Goal: Find specific page/section: Find specific page/section

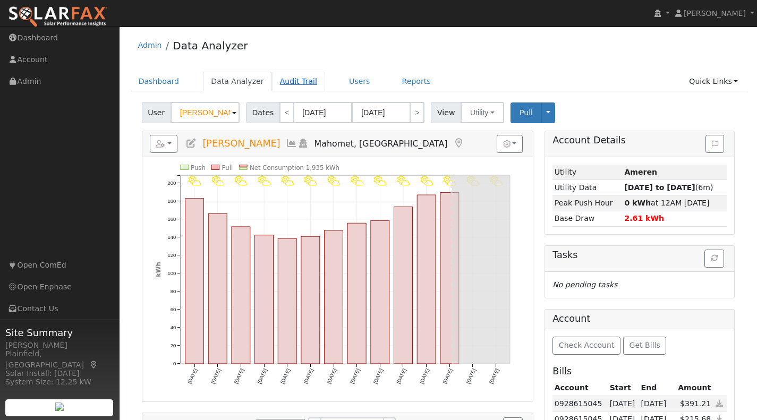
click at [280, 82] on link "Audit Trail" at bounding box center [298, 82] width 53 height 20
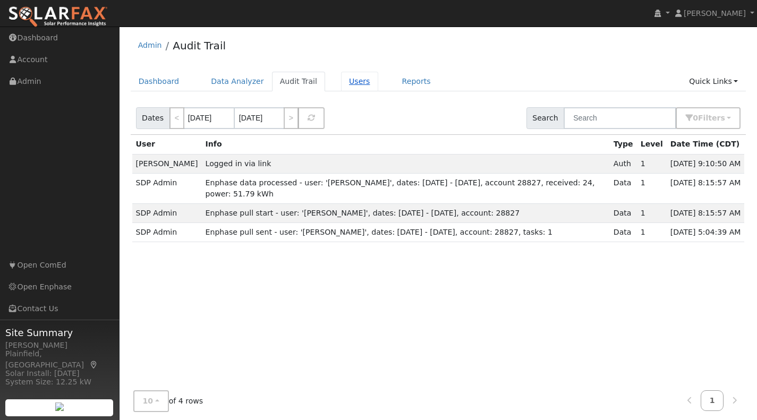
click at [341, 81] on link "Users" at bounding box center [359, 82] width 37 height 20
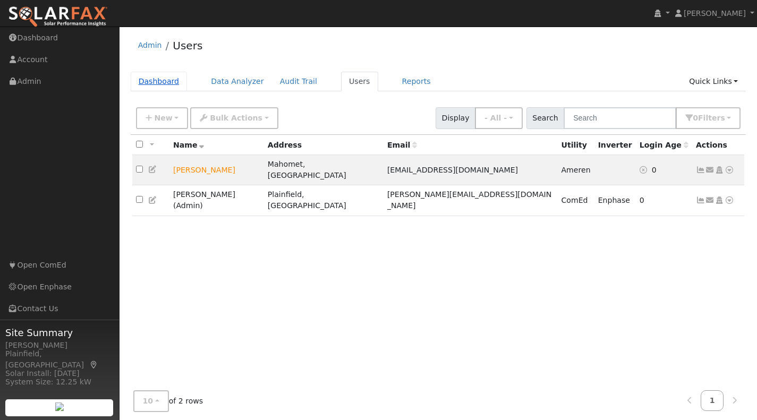
click at [157, 79] on link "Dashboard" at bounding box center [159, 82] width 57 height 20
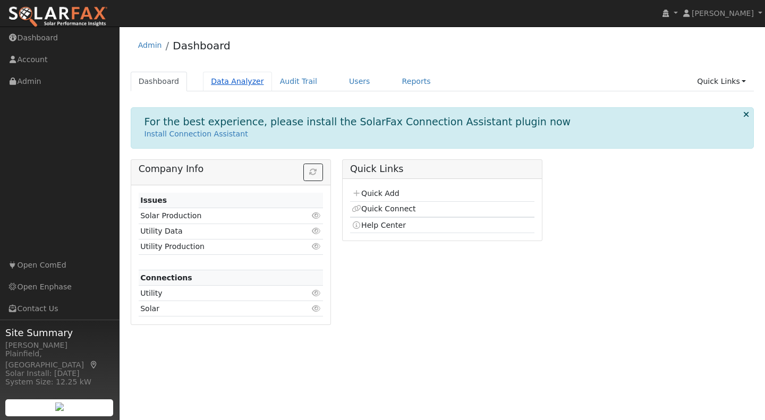
click at [230, 77] on link "Data Analyzer" at bounding box center [237, 82] width 69 height 20
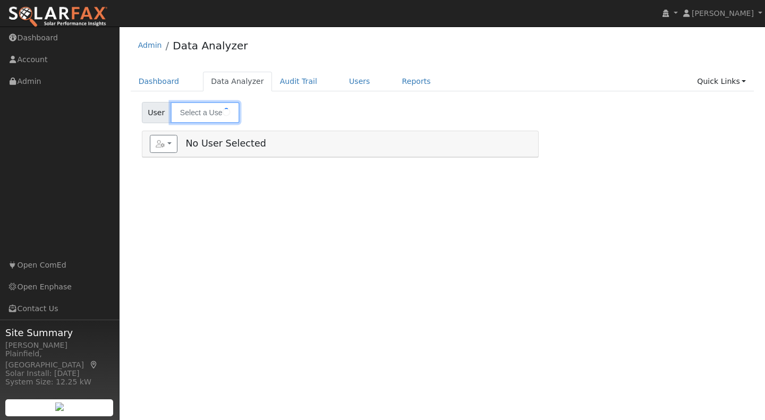
type input "[PERSON_NAME]"
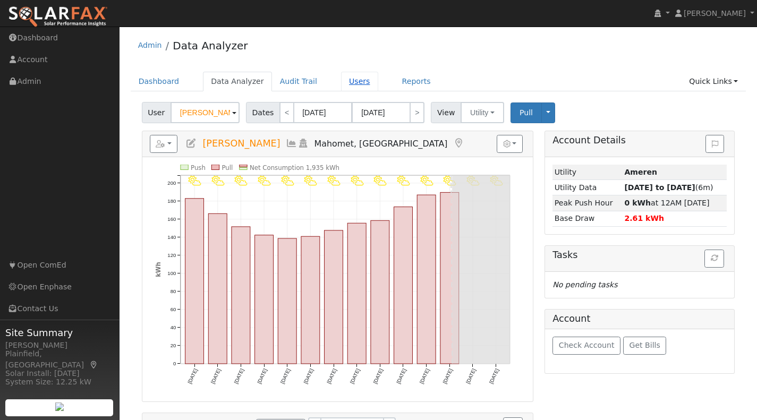
click at [341, 80] on link "Users" at bounding box center [359, 82] width 37 height 20
